Goal: Complete application form

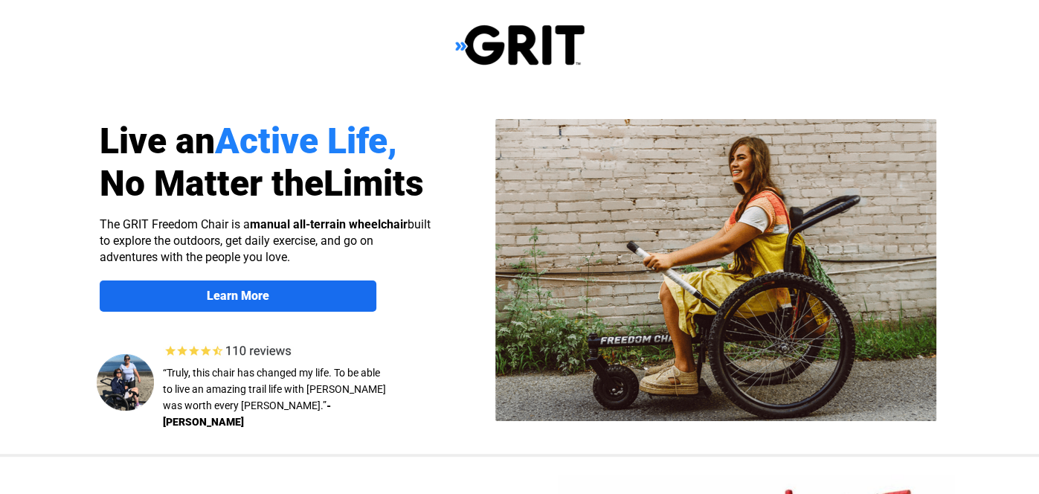
click at [312, 289] on span "Learn More" at bounding box center [238, 296] width 277 height 14
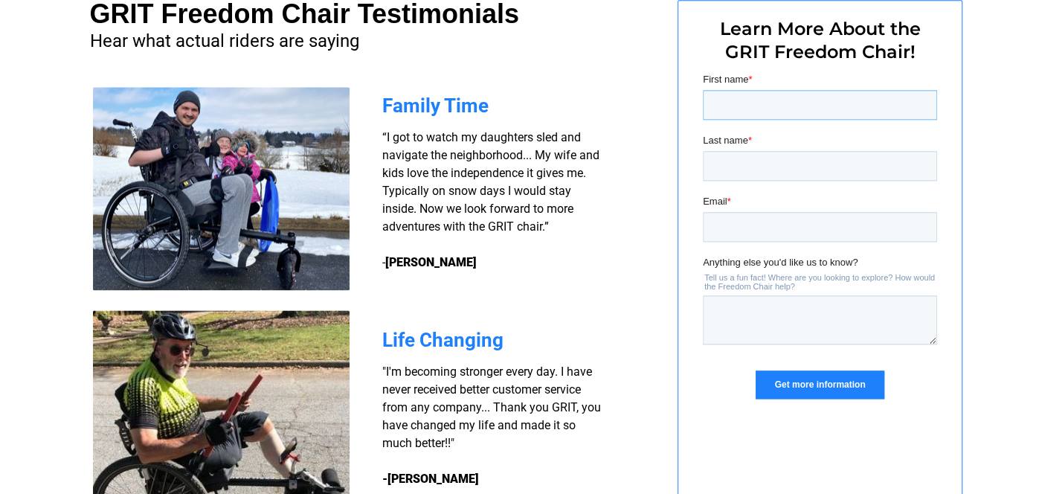
click at [831, 112] on input "First name *" at bounding box center [819, 105] width 234 height 30
type input "Lee"
type input "Wright"
type input "lwright61@gmail.com"
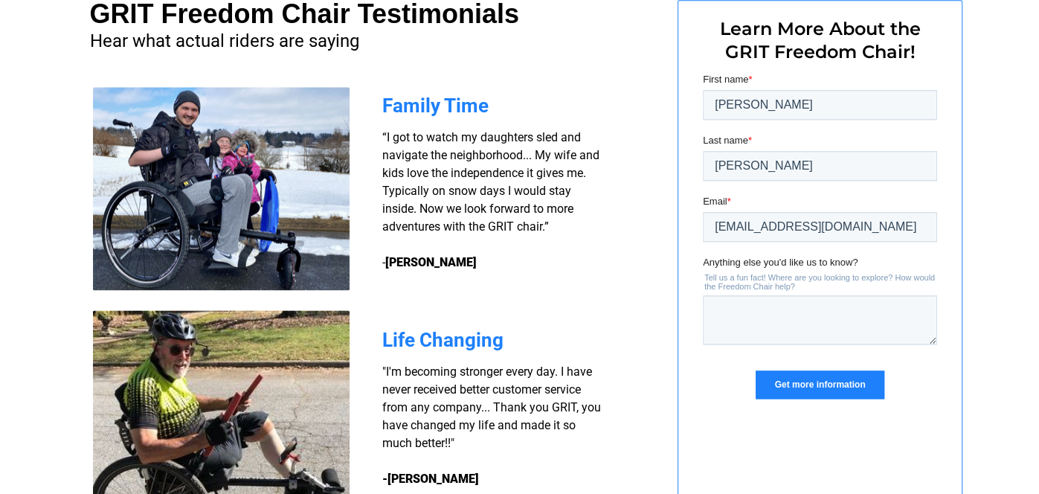
click at [826, 378] on input "Get more information" at bounding box center [819, 384] width 128 height 28
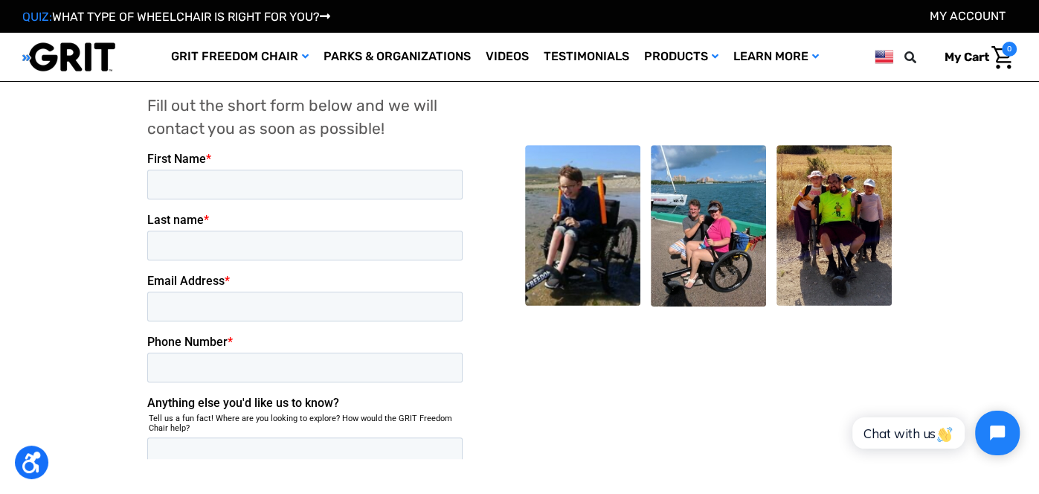
scroll to position [386, 0]
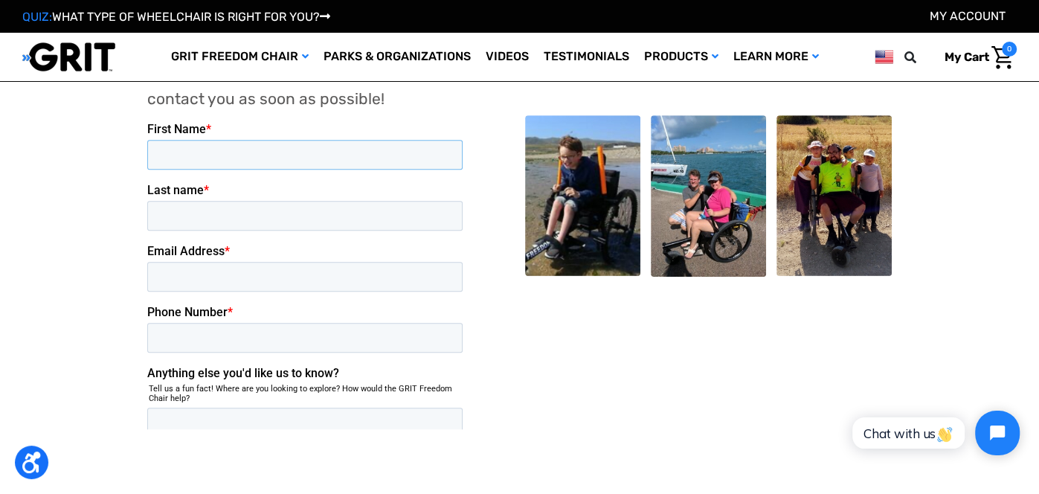
click at [233, 153] on input "First Name *" at bounding box center [303, 154] width 315 height 30
type input "Lee"
type input "Wright"
type input "lwright61@gmail.com"
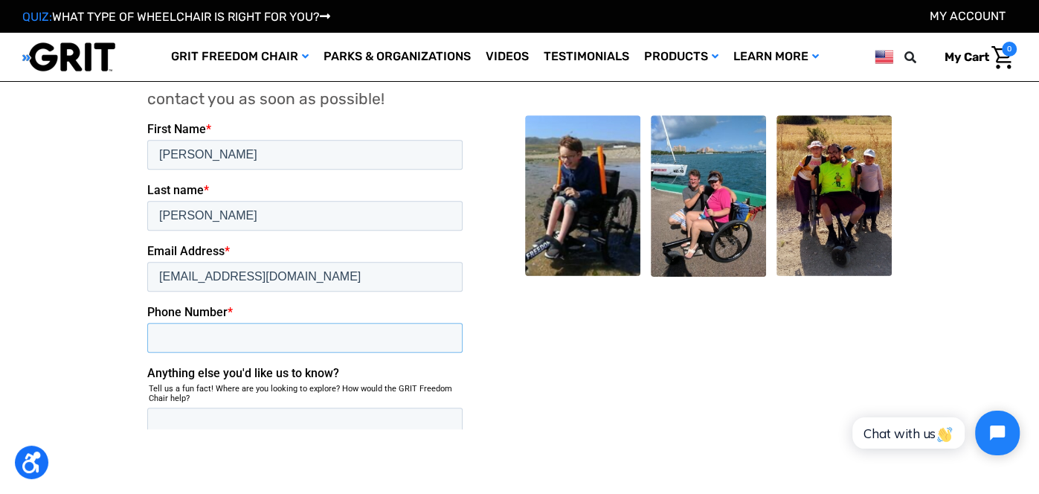
type input "5187985996"
